Goal: Transaction & Acquisition: Purchase product/service

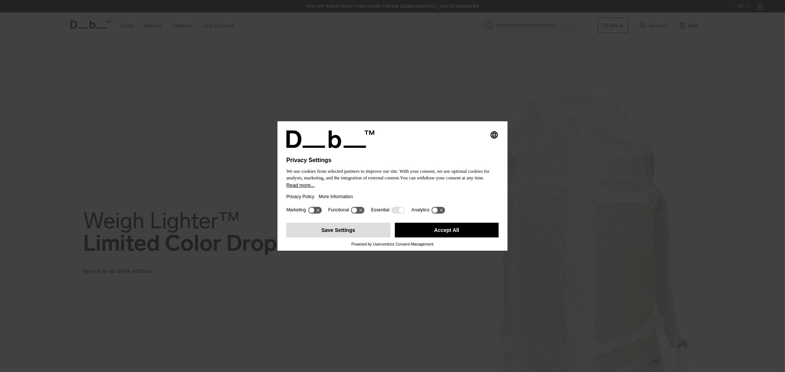
click at [370, 229] on button "Save Settings" at bounding box center [338, 230] width 104 height 15
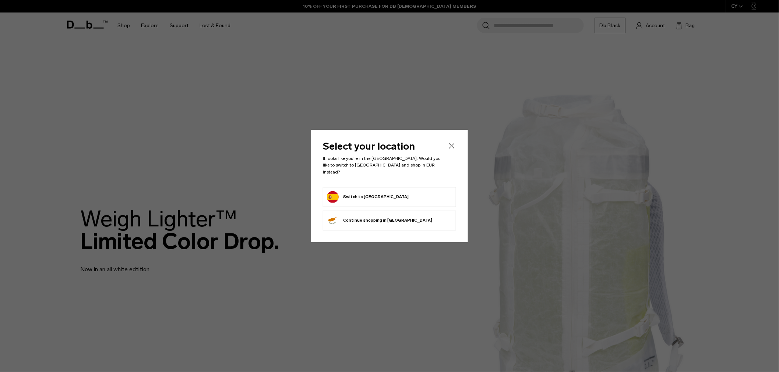
click at [414, 198] on form "Switch to Spain" at bounding box center [389, 197] width 125 height 12
click at [340, 194] on button "Switch to Spain" at bounding box center [368, 197] width 82 height 12
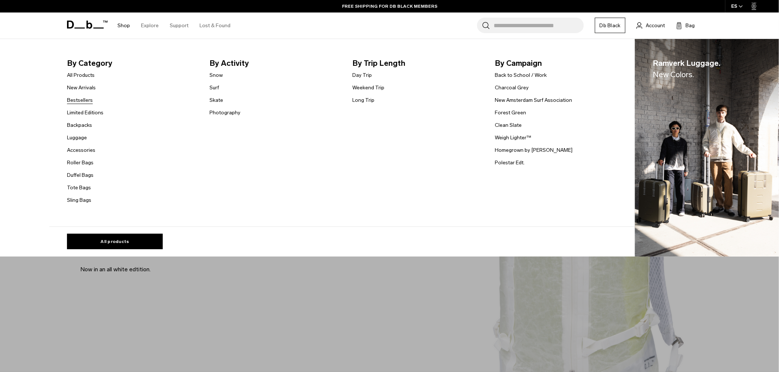
click at [87, 103] on link "Bestsellers" at bounding box center [80, 100] width 26 height 8
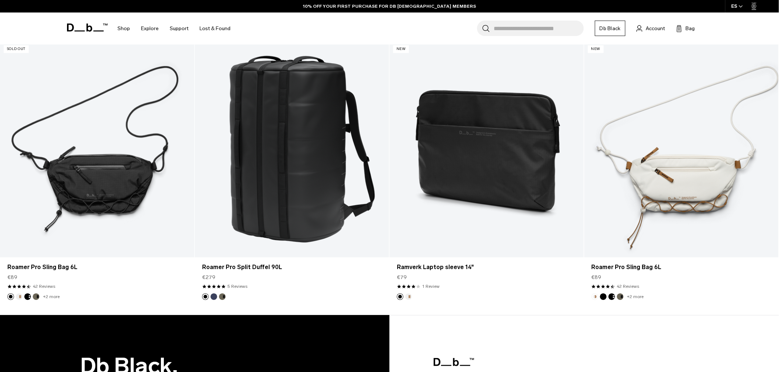
scroll to position [2079, 0]
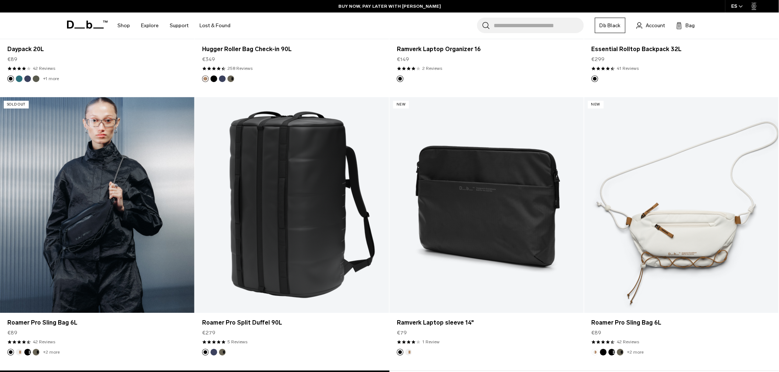
click at [130, 249] on link "Roamer Pro Sling Bag 6L" at bounding box center [97, 205] width 194 height 216
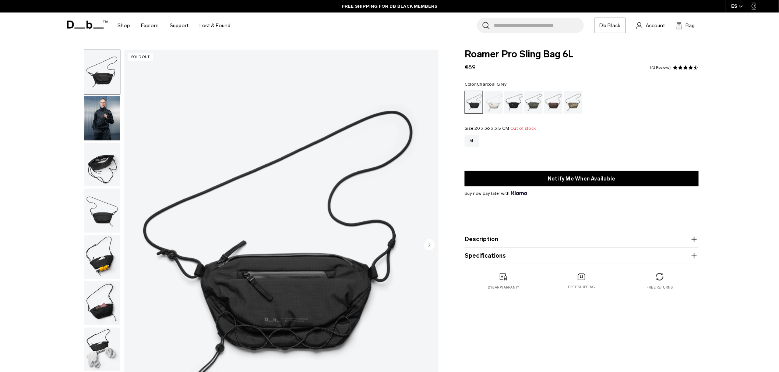
click at [510, 104] on div "Charcoal Grey" at bounding box center [513, 102] width 19 height 23
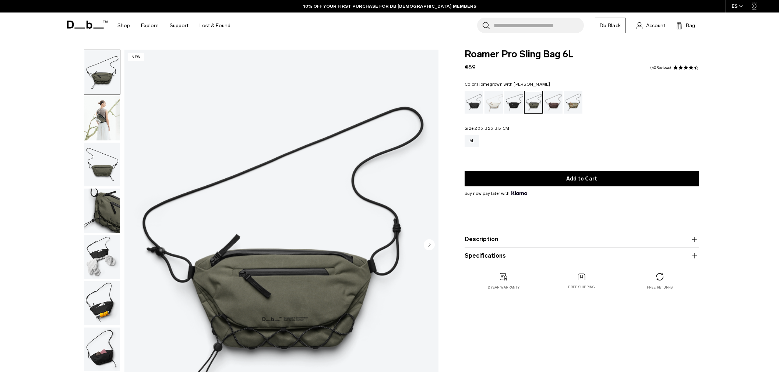
drag, startPoint x: 0, startPoint y: 0, endPoint x: 559, endPoint y: 102, distance: 567.7
click at [559, 102] on div "Homegrown with Lu" at bounding box center [553, 102] width 19 height 23
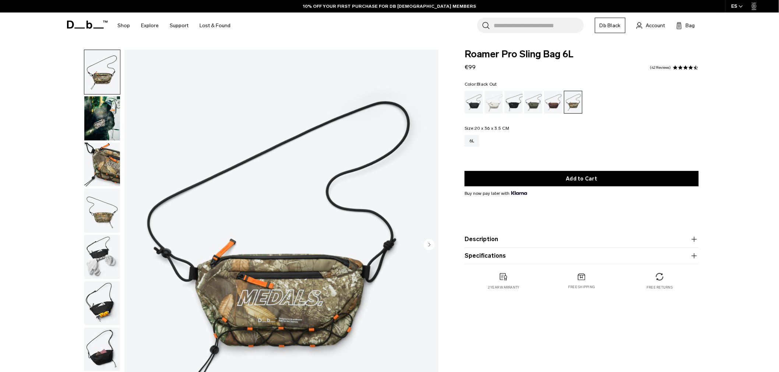
click at [477, 102] on div "Black Out" at bounding box center [473, 102] width 19 height 23
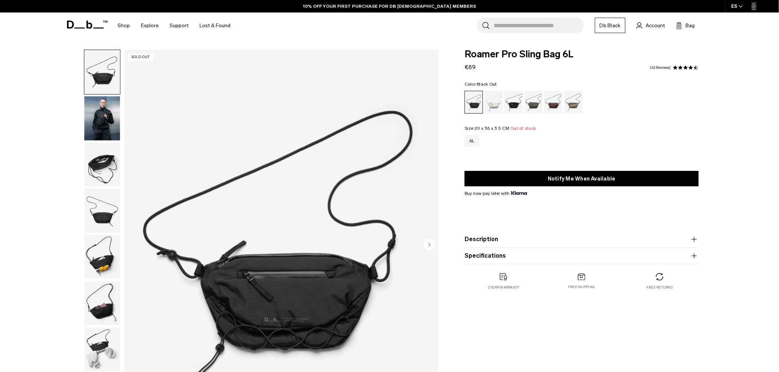
click at [709, 121] on div "Roamer Pro Sling Bag 6L €89 4.7 star rating 42 Reviews Color: Black Out Out of …" at bounding box center [581, 177] width 278 height 255
click at [100, 180] on img "button" at bounding box center [102, 165] width 36 height 44
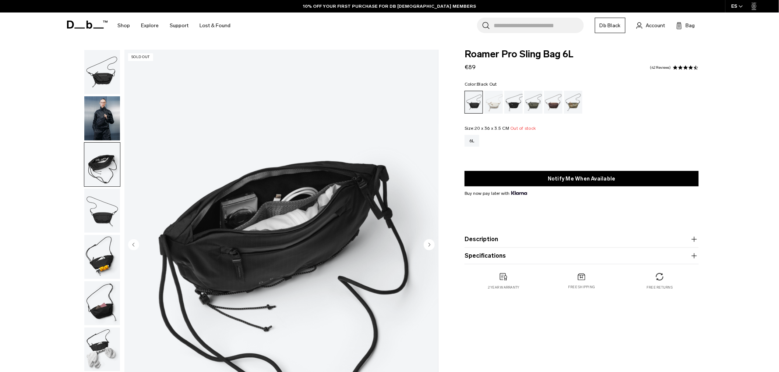
click at [101, 204] on img "button" at bounding box center [102, 211] width 36 height 44
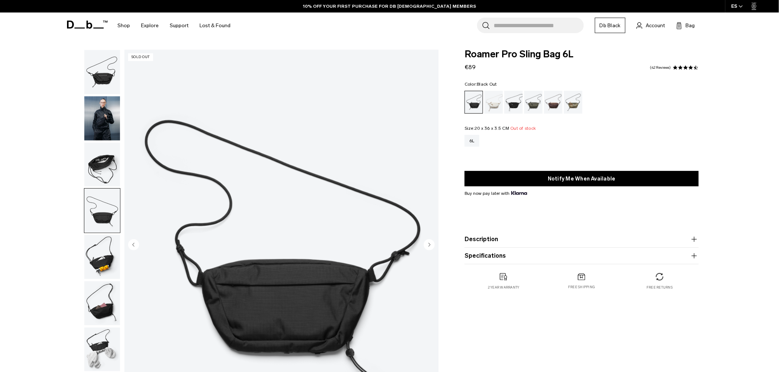
click at [99, 227] on img "button" at bounding box center [102, 211] width 36 height 44
click at [99, 255] on img "button" at bounding box center [102, 257] width 36 height 44
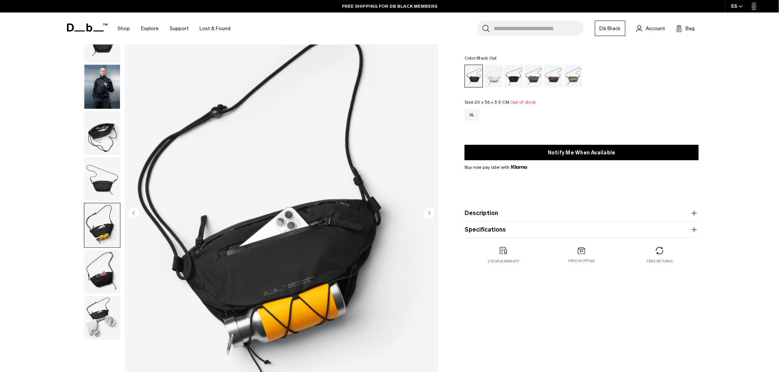
scroll to position [41, 0]
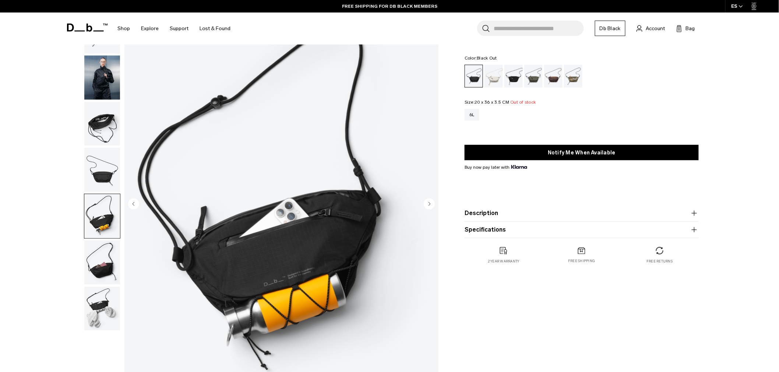
click at [117, 258] on img "button" at bounding box center [102, 263] width 36 height 44
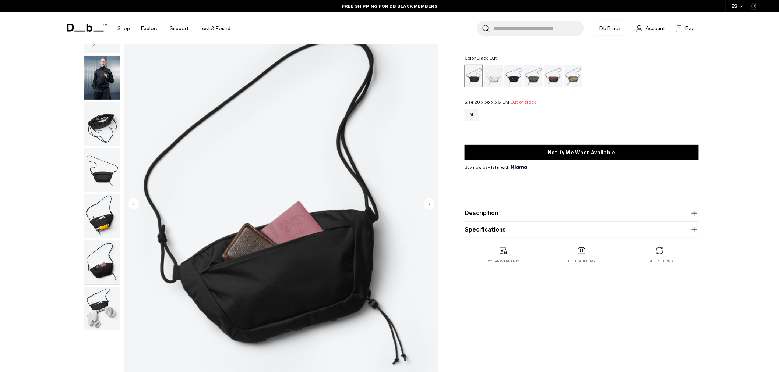
click at [93, 300] on img "button" at bounding box center [102, 309] width 36 height 44
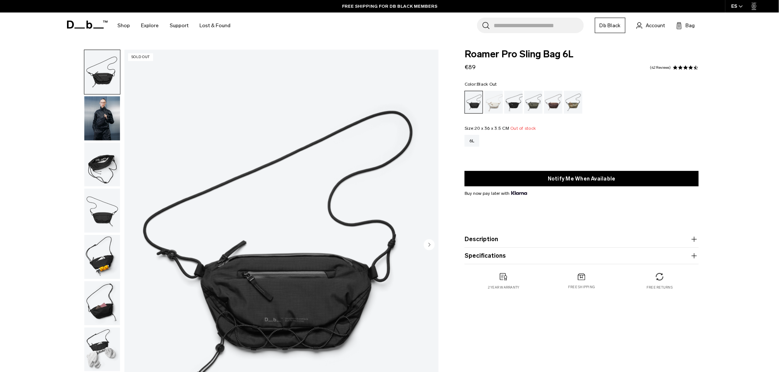
click at [100, 113] on img "button" at bounding box center [102, 118] width 36 height 44
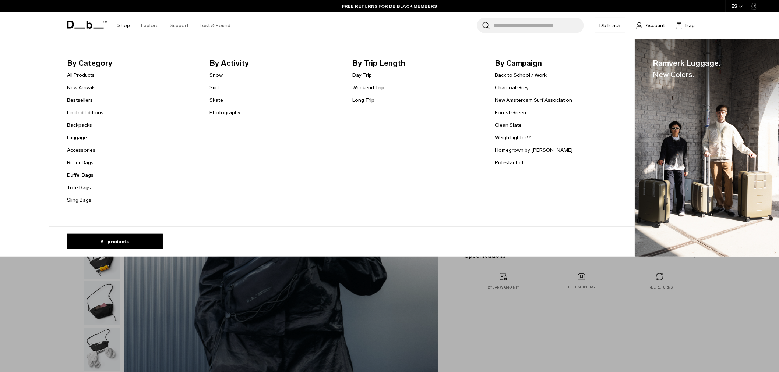
click at [120, 25] on link "Shop" at bounding box center [123, 26] width 13 height 26
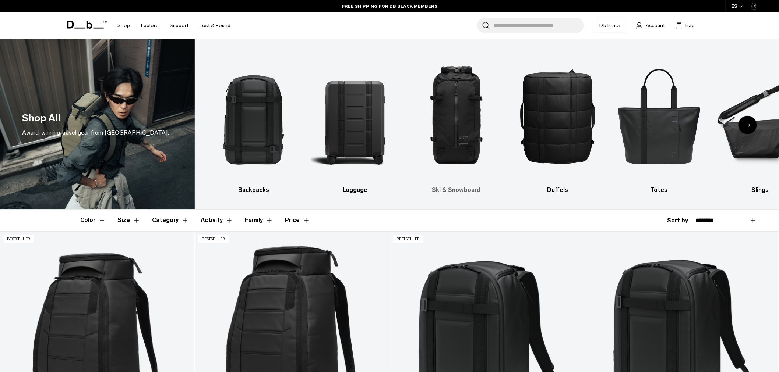
click at [484, 135] on img "3 / 10" at bounding box center [456, 116] width 88 height 132
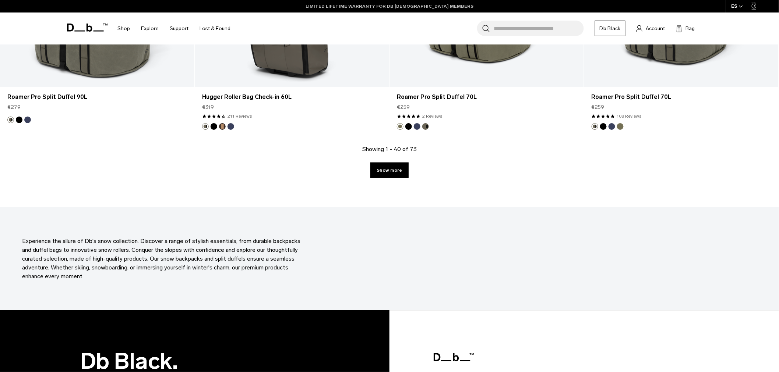
scroll to position [2821, 0]
